Goal: Complete application form: Complete application form

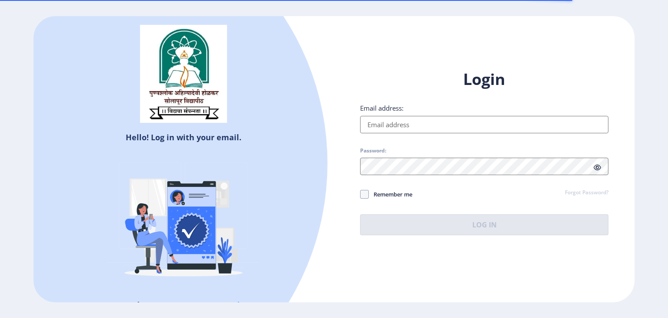
click at [385, 123] on input "Email address:" at bounding box center [484, 124] width 248 height 17
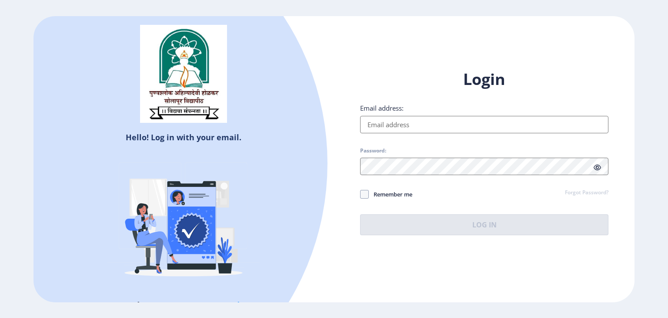
type input "[EMAIL_ADDRESS][DOMAIN_NAME]"
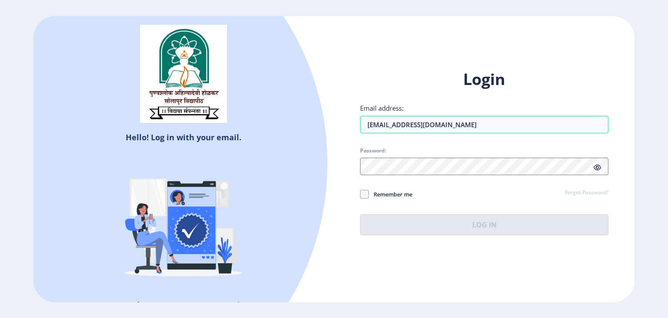
click at [599, 167] on icon at bounding box center [597, 167] width 7 height 7
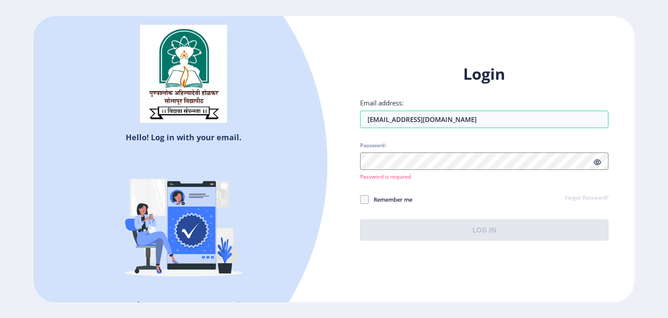
click at [599, 166] on div at bounding box center [484, 160] width 248 height 17
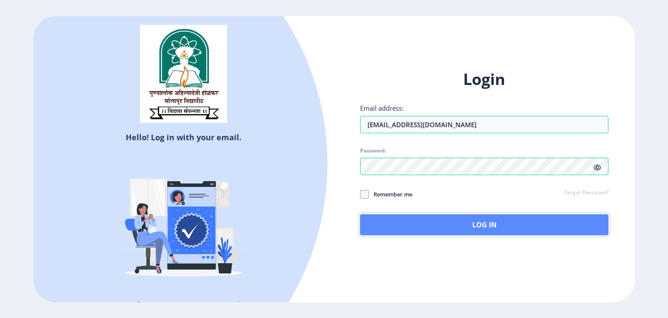
click at [461, 226] on button "Log In" at bounding box center [484, 224] width 248 height 21
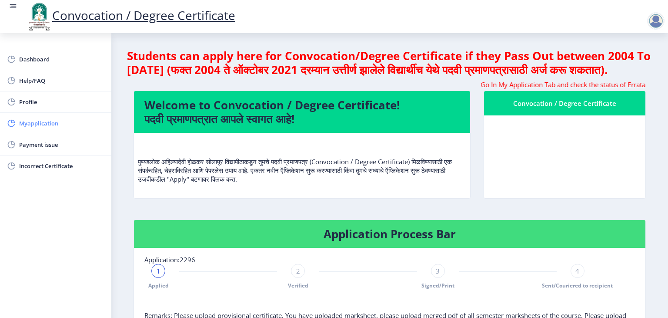
click at [46, 125] on span "Myapplication" at bounding box center [61, 123] width 85 height 10
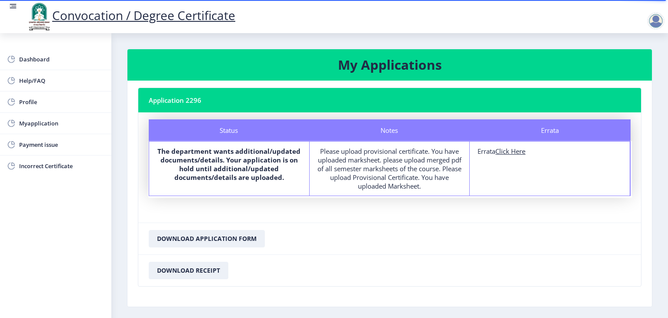
click at [482, 152] on div "Errata Click Here" at bounding box center [550, 151] width 144 height 9
click at [513, 154] on u "Click Here" at bounding box center [511, 151] width 30 height 9
select select
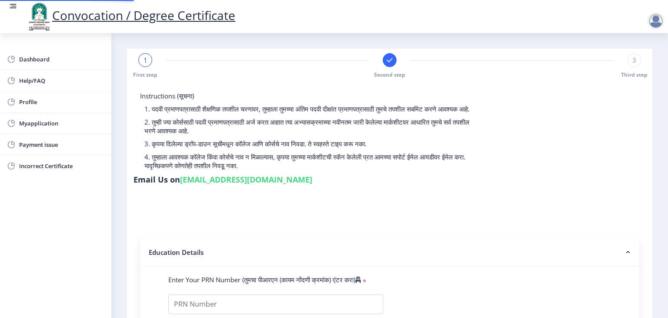
type input "2011032500000082"
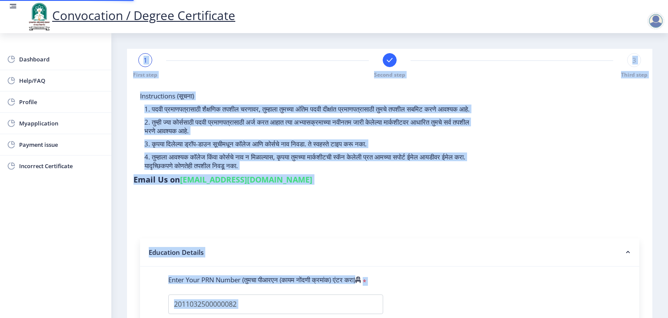
select select "Regular"
select select "2014"
select select "March"
select select "SECOND CLASS"
type input "084586"
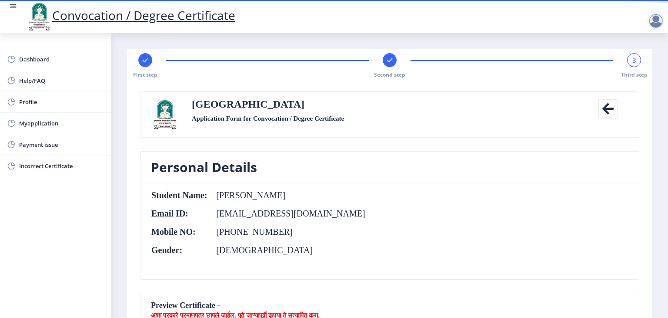
click at [633, 60] on span "3" at bounding box center [635, 60] width 4 height 9
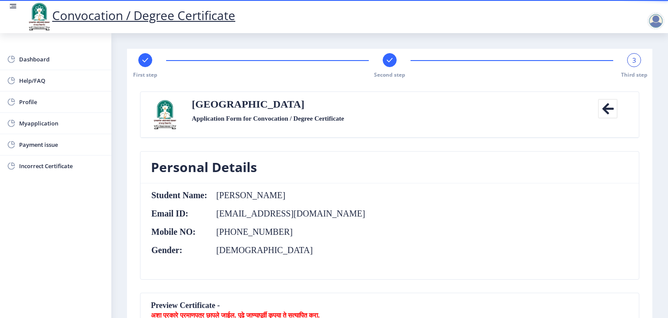
click at [390, 58] on rect at bounding box center [389, 60] width 9 height 9
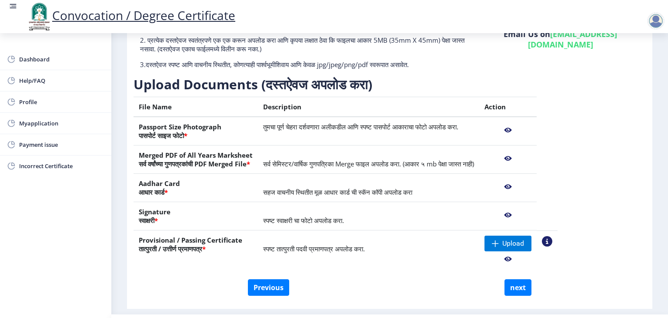
scroll to position [108, 0]
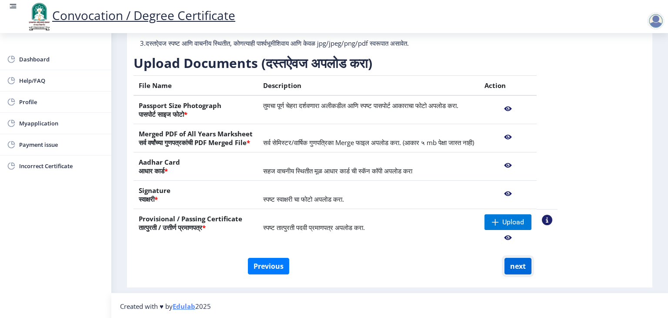
click at [514, 265] on button "next" at bounding box center [518, 266] width 27 height 17
select select
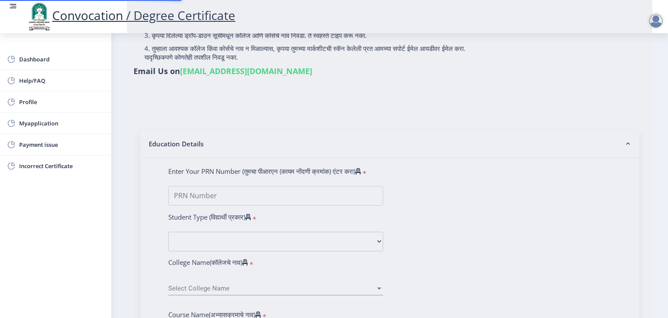
type input "[PERSON_NAME]"
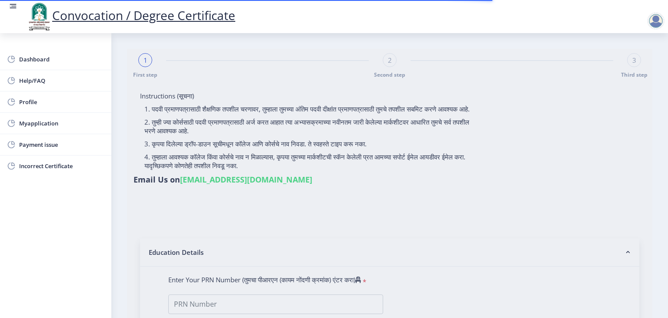
type input "2011032500000082"
select select "Regular"
select select "2014"
select select "March"
select select "Grade B+"
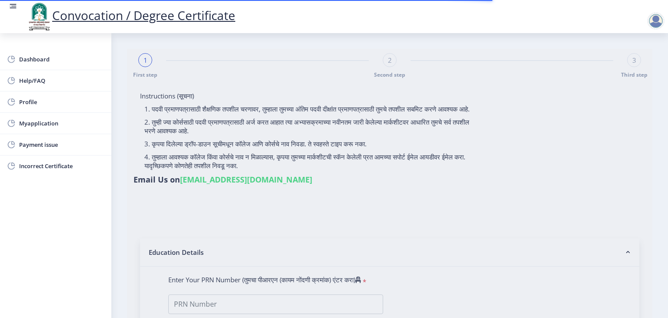
type input "084586"
select select "Advanced Accountancy"
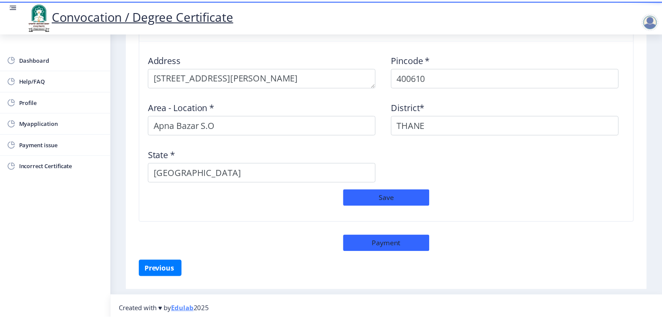
scroll to position [724, 0]
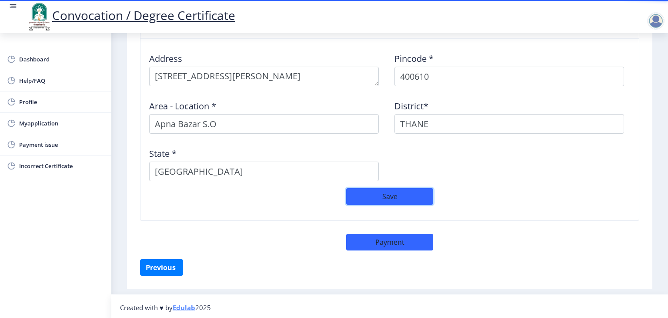
click at [404, 190] on button "Save" at bounding box center [389, 196] width 87 height 17
click at [383, 241] on button "Payment" at bounding box center [389, 242] width 87 height 17
select select "sealed"
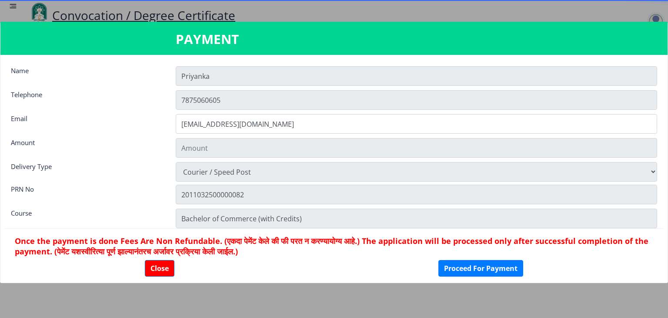
type input "1885"
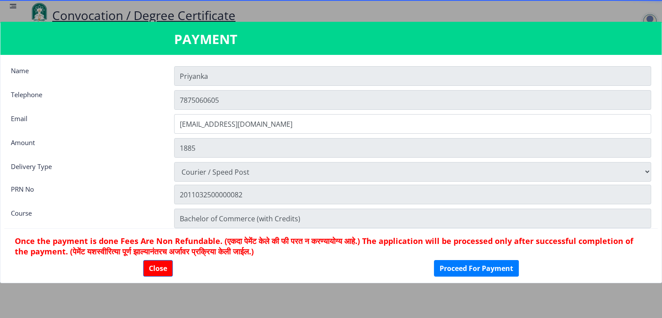
scroll to position [12, 0]
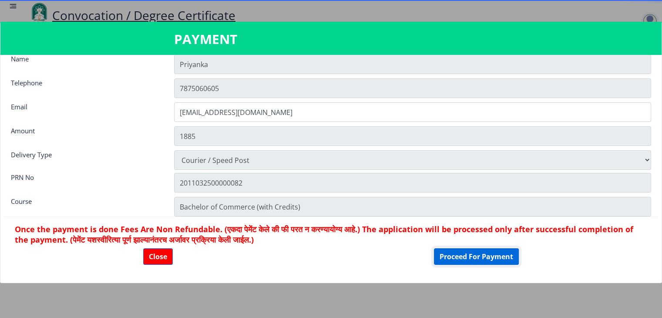
click at [474, 256] on button "Proceed For Payment" at bounding box center [476, 256] width 85 height 17
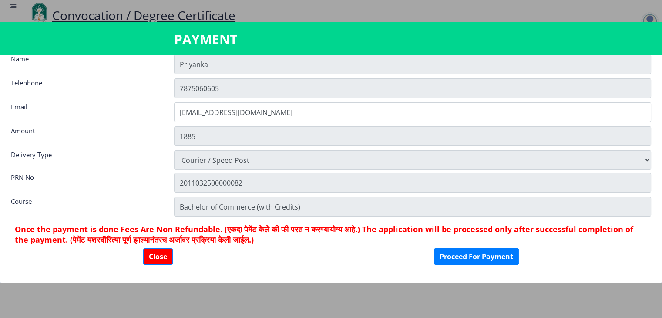
select select
type input "[PERSON_NAME]"
type input "2011032500000082"
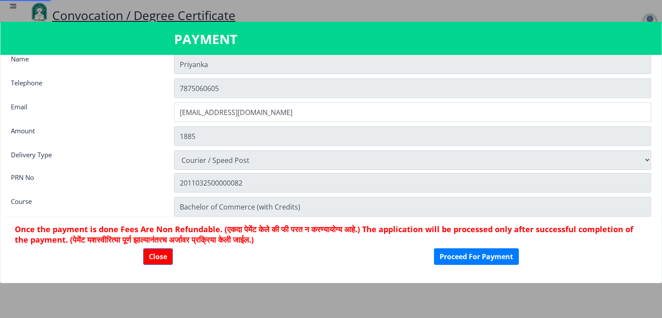
select select "Regular"
select select "2014"
select select "March"
select select "SECOND CLASS"
type input "084586"
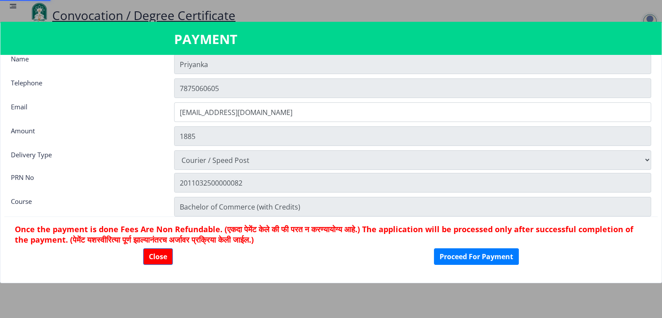
select select "Advanced Accountancy"
click at [153, 253] on button "Close" at bounding box center [158, 256] width 30 height 17
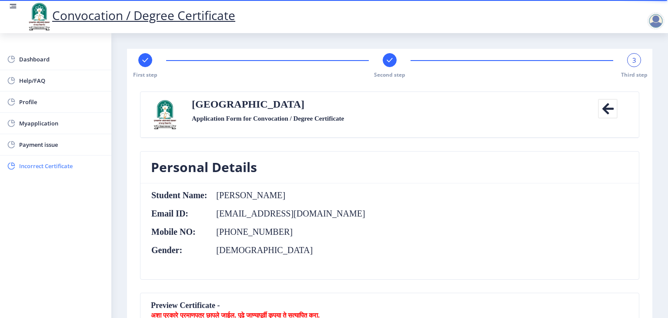
click at [21, 165] on span "Incorrect Certificate" at bounding box center [61, 166] width 85 height 10
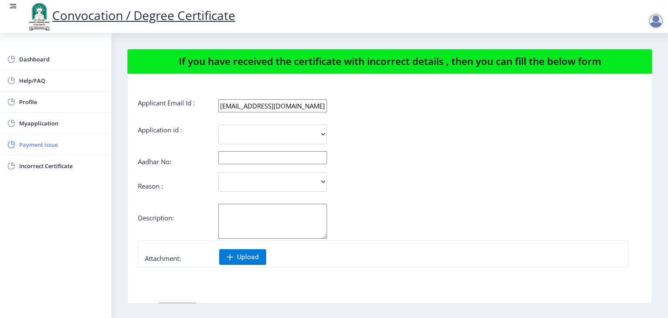
click at [37, 147] on span "Payment issue" at bounding box center [61, 144] width 85 height 10
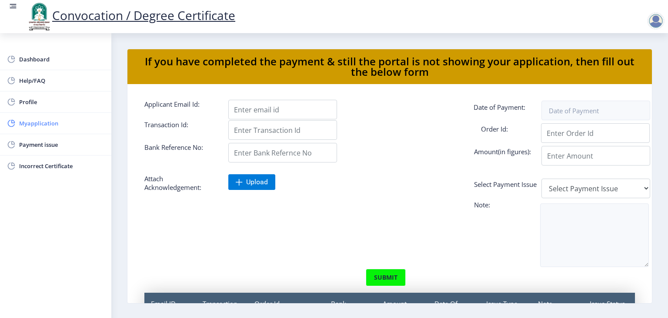
click at [36, 124] on span "Myapplication" at bounding box center [61, 123] width 85 height 10
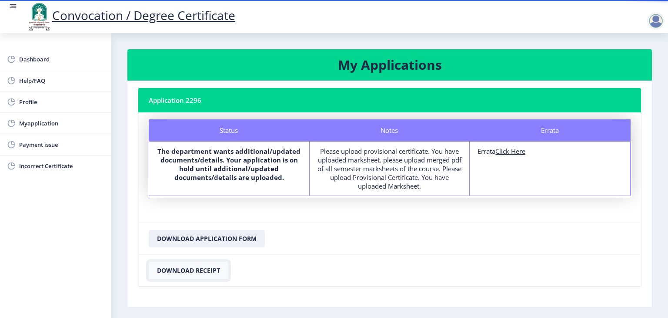
click at [193, 271] on button "Download Receipt" at bounding box center [189, 269] width 80 height 17
click at [202, 241] on button "Download Application Form" at bounding box center [207, 238] width 116 height 17
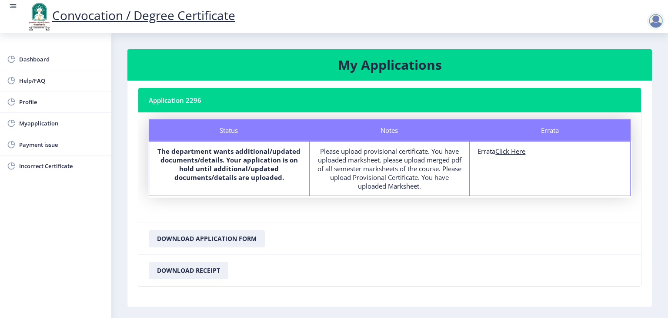
click at [480, 244] on nb-card-footer "Download Application Form" at bounding box center [389, 238] width 503 height 32
click at [31, 124] on span "Myapplication" at bounding box center [61, 123] width 85 height 10
click at [335, 164] on div "Please upload provisional certificate. You have uploaded marksheet. please uplo…" at bounding box center [390, 169] width 144 height 44
click at [463, 171] on div "Notes Please upload provisional certificate. You have uploaded marksheet. pleas…" at bounding box center [390, 168] width 161 height 54
click at [522, 151] on u "Click Here" at bounding box center [511, 151] width 30 height 9
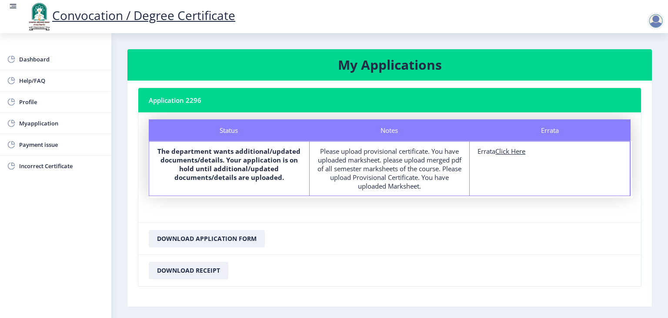
select select
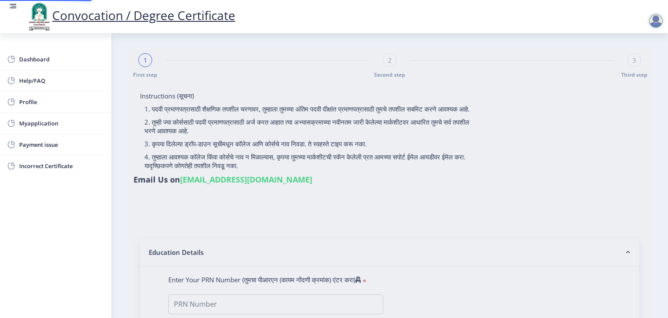
type input "2011032500000082"
select select "Regular"
select select "2014"
select select "March"
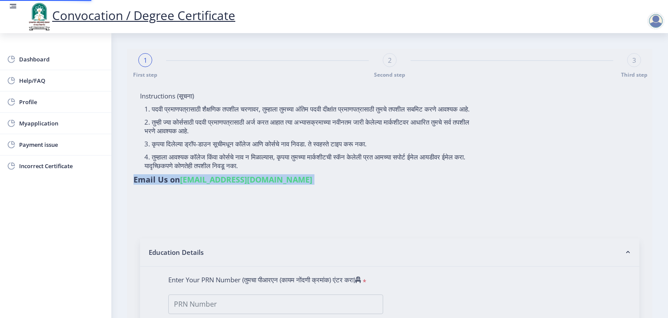
select select "SECOND CLASS"
type input "084586"
click at [312, 174] on div "Email Us on [EMAIL_ADDRESS][DOMAIN_NAME]" at bounding box center [223, 181] width 179 height 14
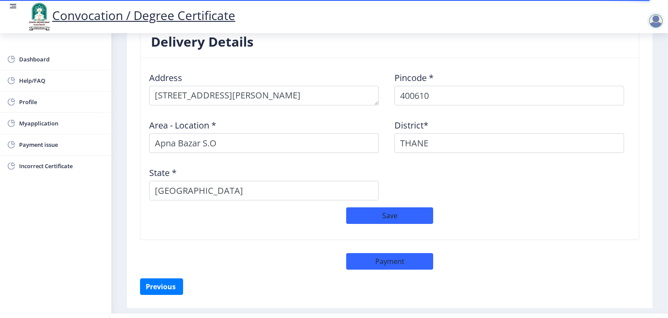
scroll to position [724, 0]
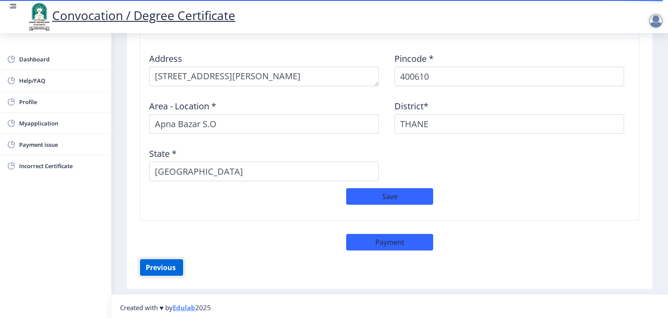
click at [158, 265] on button "Previous ‍" at bounding box center [161, 267] width 43 height 17
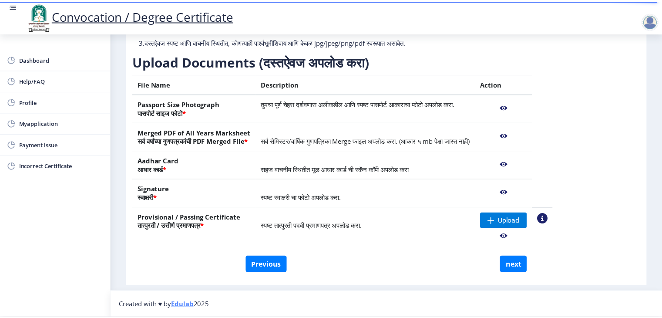
scroll to position [108, 0]
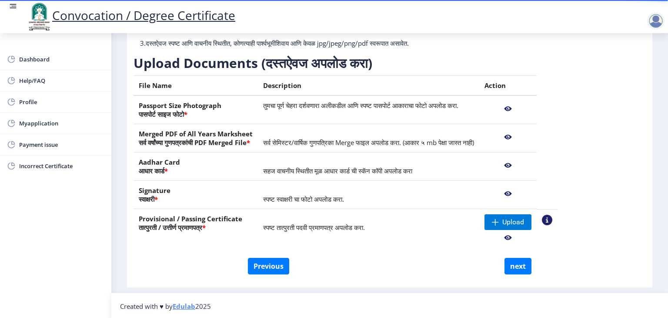
click at [532, 138] on nb-action at bounding box center [508, 137] width 47 height 16
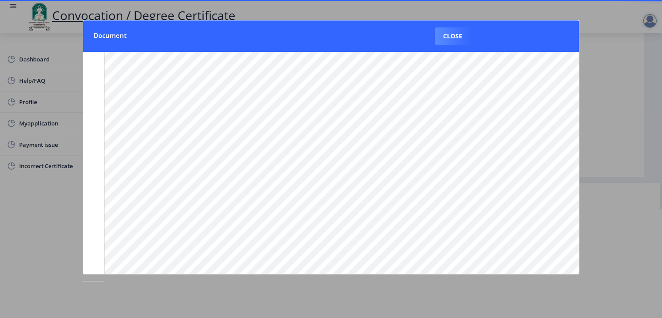
scroll to position [100, 0]
click at [456, 35] on button "Close" at bounding box center [453, 35] width 36 height 17
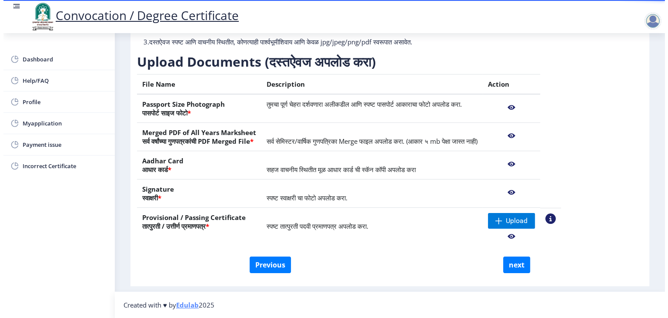
scroll to position [108, 0]
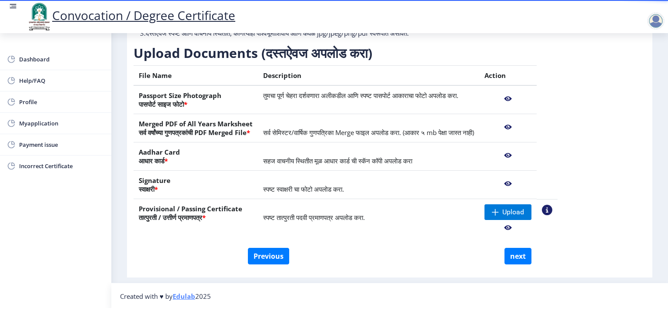
click at [532, 126] on nb-action at bounding box center [508, 127] width 47 height 16
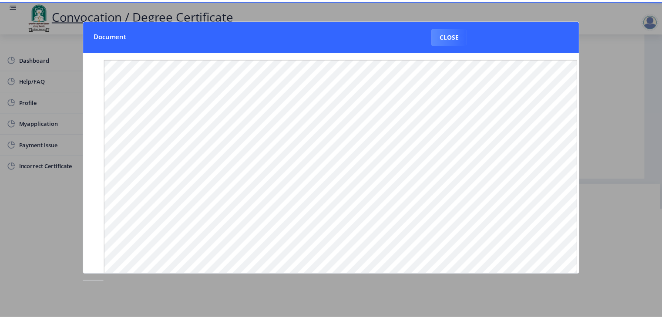
scroll to position [0, 0]
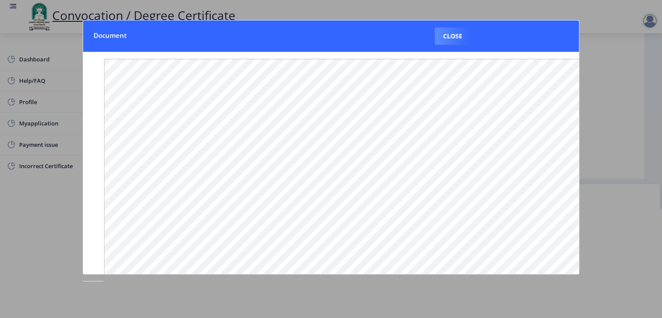
click at [582, 85] on div at bounding box center [331, 159] width 662 height 318
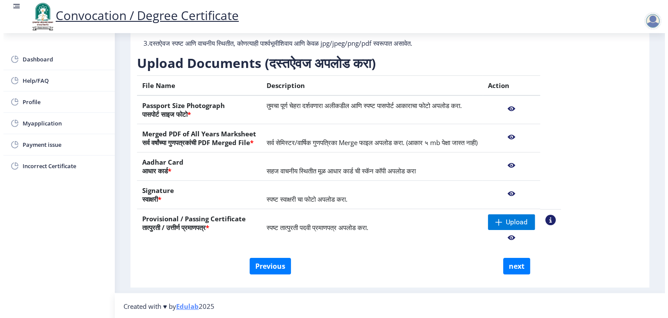
scroll to position [10, 0]
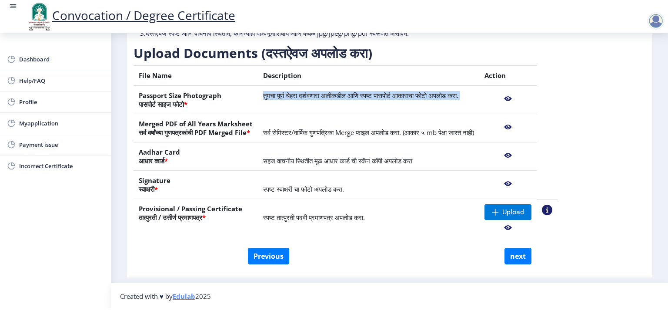
click at [558, 85] on table "File Name Description Action Passport Size Photograph पासपोर्ट साइज फोटो * तुमच…" at bounding box center [346, 152] width 424 height 175
